Goal: Task Accomplishment & Management: Complete application form

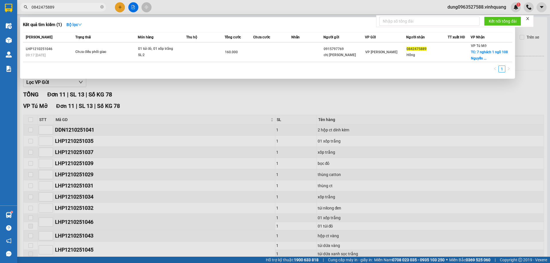
scroll to position [31, 0]
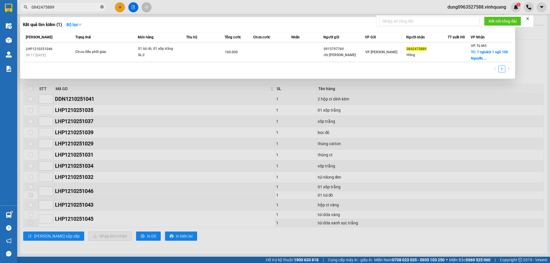
click at [102, 7] on icon "close-circle" at bounding box center [101, 6] width 3 height 3
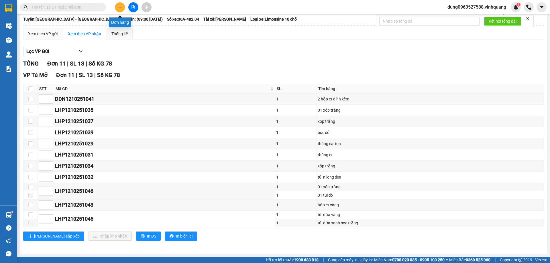
click at [120, 8] on icon "plus" at bounding box center [120, 7] width 4 height 4
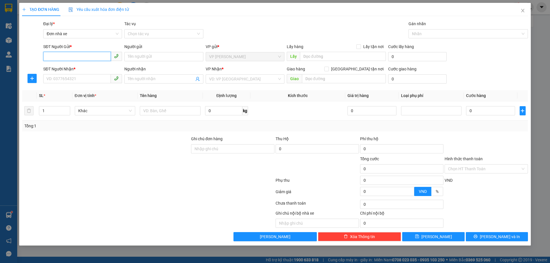
click at [78, 53] on input "SĐT Người Gửi *" at bounding box center [77, 56] width 68 height 9
type input "0"
type input "0975186345"
click at [150, 56] on input "Người gửi" at bounding box center [163, 56] width 79 height 9
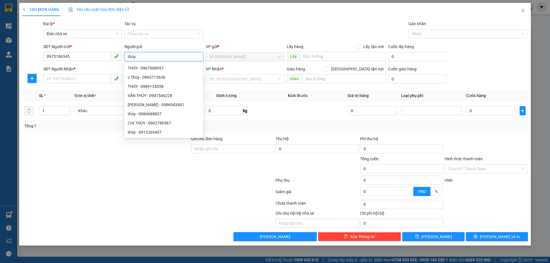
type input "thúy"
click at [89, 142] on div at bounding box center [105, 146] width 169 height 20
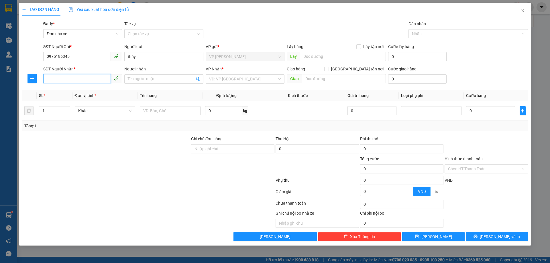
click at [76, 79] on input "SĐT Người Nhận *" at bounding box center [77, 78] width 68 height 9
type input "0819368555"
click at [144, 78] on input "Người nhận" at bounding box center [161, 79] width 66 height 6
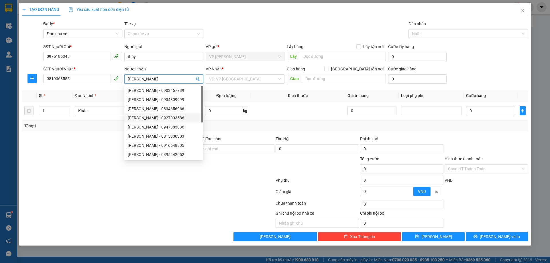
type input "[PERSON_NAME]"
click at [85, 145] on div at bounding box center [105, 146] width 169 height 20
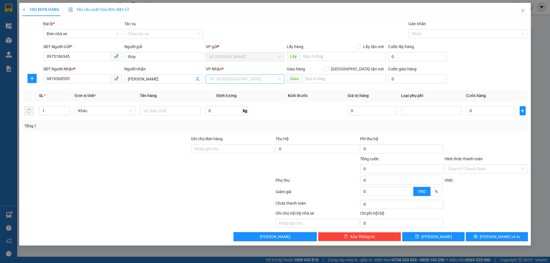
click at [215, 79] on input "search" at bounding box center [243, 79] width 68 height 9
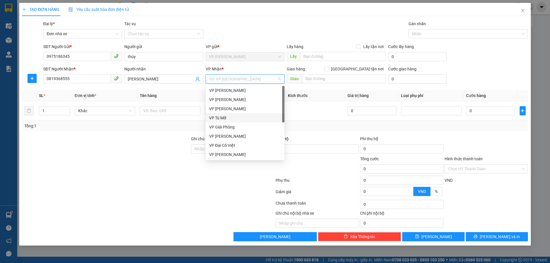
click at [221, 116] on div "VP Tú Mỡ" at bounding box center [245, 118] width 72 height 6
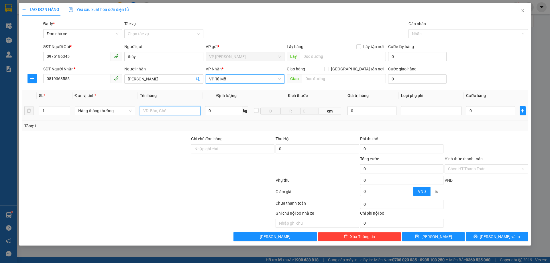
click at [170, 110] on input "text" at bounding box center [170, 110] width 61 height 9
type input "1 hộp ct túi bóng vàng"
click at [216, 111] on input "0" at bounding box center [223, 110] width 37 height 9
type input "12"
click at [494, 112] on input "0" at bounding box center [490, 110] width 49 height 9
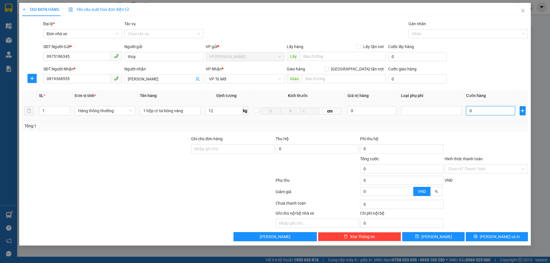
type input "40.000"
click at [523, 168] on div "Chọn HT Thanh Toán" at bounding box center [486, 168] width 83 height 9
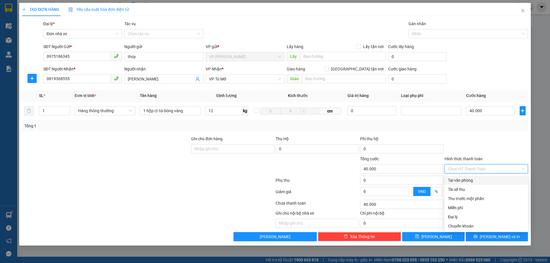
click at [467, 180] on div "Tại văn phòng" at bounding box center [486, 180] width 76 height 6
type input "0"
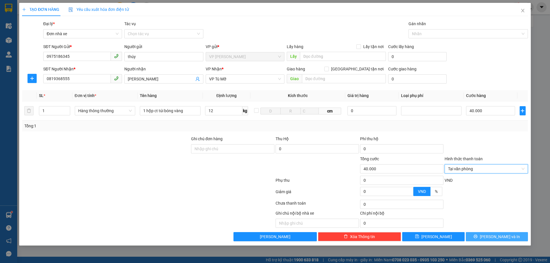
click at [490, 236] on button "[PERSON_NAME] và In" at bounding box center [497, 236] width 62 height 9
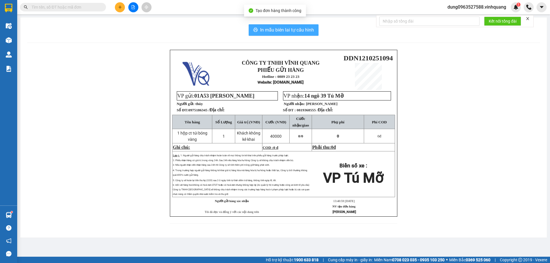
click at [289, 27] on span "In mẫu biên lai tự cấu hình" at bounding box center [287, 29] width 54 height 7
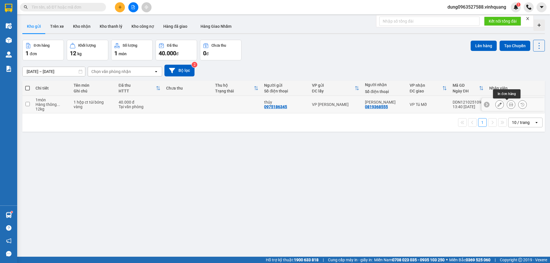
click at [509, 103] on icon at bounding box center [511, 105] width 4 height 4
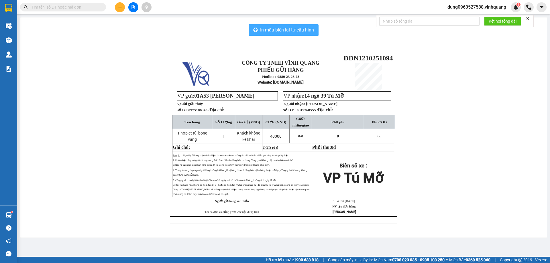
click at [291, 29] on span "In mẫu biên lai tự cấu hình" at bounding box center [287, 29] width 54 height 7
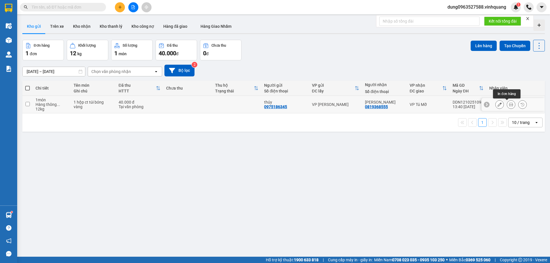
click at [509, 104] on icon at bounding box center [511, 105] width 4 height 4
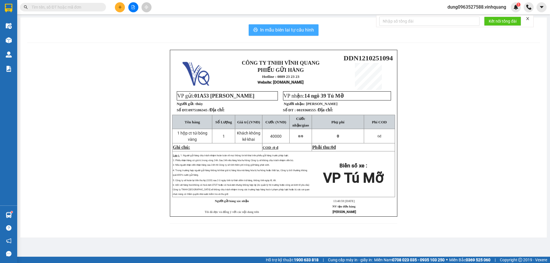
click at [281, 31] on span "In mẫu biên lai tự cấu hình" at bounding box center [287, 29] width 54 height 7
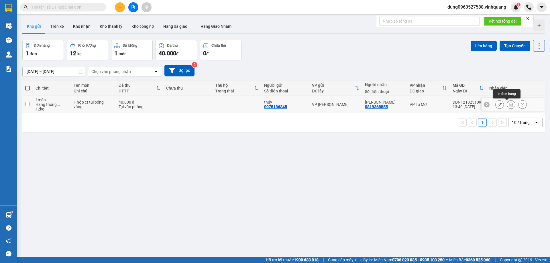
click at [509, 105] on icon at bounding box center [511, 105] width 4 height 4
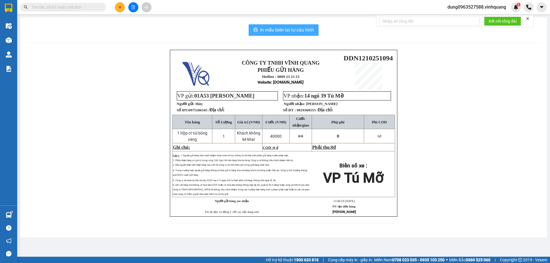
click at [266, 30] on span "In mẫu biên lai tự cấu hình" at bounding box center [287, 29] width 54 height 7
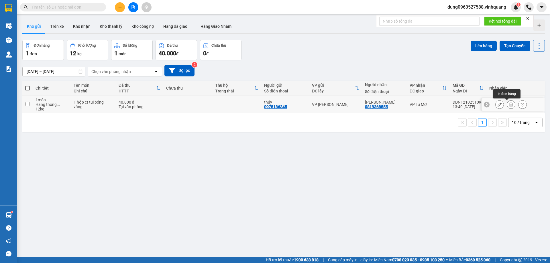
click at [509, 104] on icon at bounding box center [511, 105] width 4 height 4
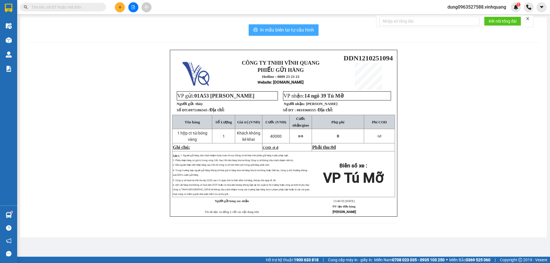
click at [288, 30] on span "In mẫu biên lai tự cấu hình" at bounding box center [287, 29] width 54 height 7
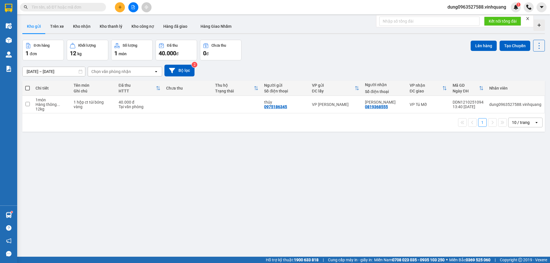
click at [52, 6] on input "text" at bounding box center [66, 7] width 68 height 6
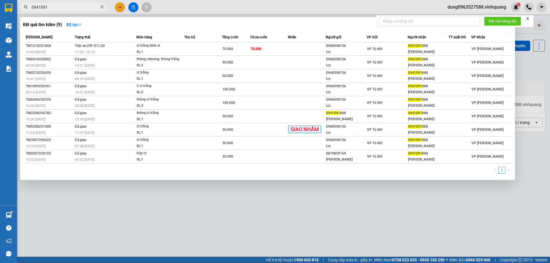
type input "0941091"
